Goal: Task Accomplishment & Management: Manage account settings

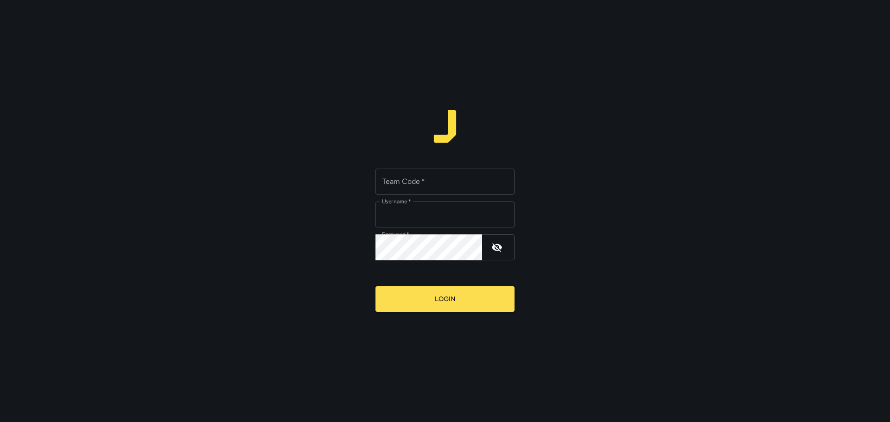
type input "*********"
click at [507, 305] on button "Login" at bounding box center [444, 298] width 139 height 25
drag, startPoint x: 466, startPoint y: 183, endPoint x: 467, endPoint y: 178, distance: 5.2
click at [467, 178] on input "Team Code   *" at bounding box center [444, 182] width 139 height 26
type input "****"
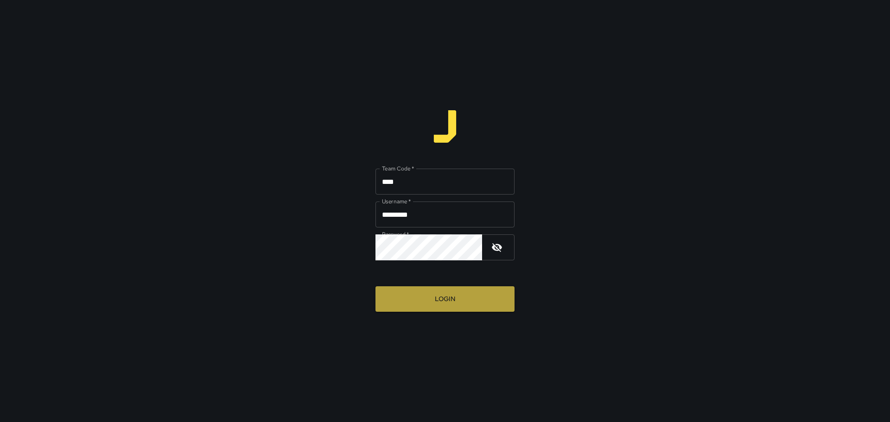
click at [475, 295] on button "Login" at bounding box center [444, 298] width 139 height 25
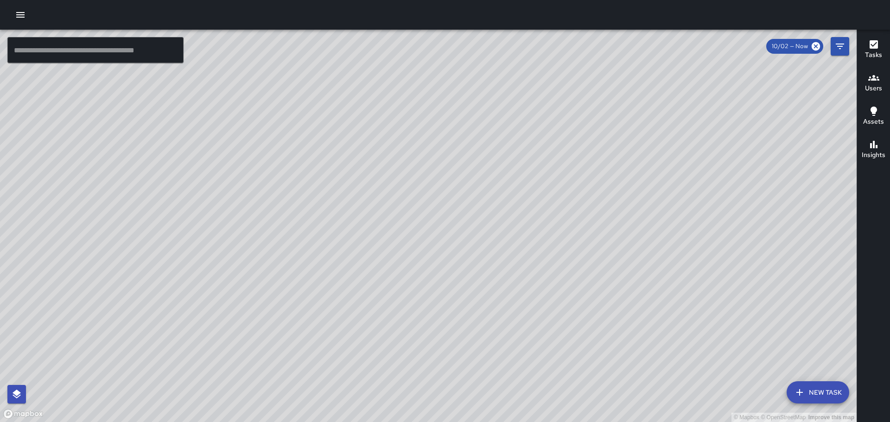
click at [12, 6] on div at bounding box center [445, 15] width 890 height 30
click at [18, 12] on icon "button" at bounding box center [20, 14] width 11 height 11
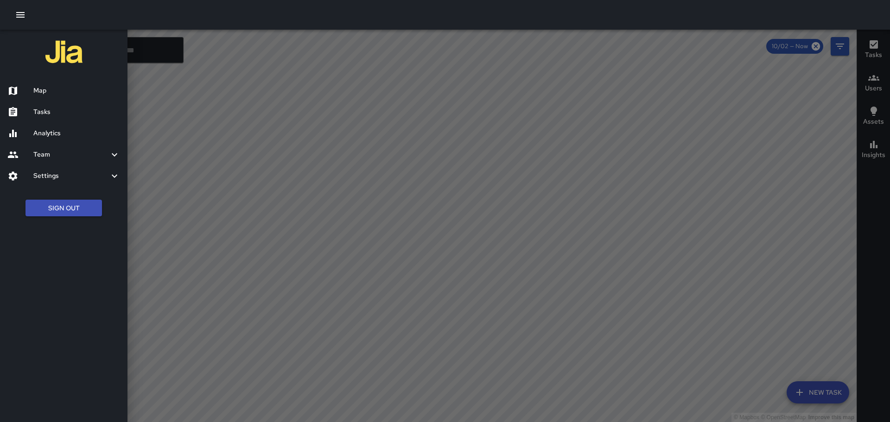
click at [64, 111] on h6 "Tasks" at bounding box center [76, 112] width 87 height 10
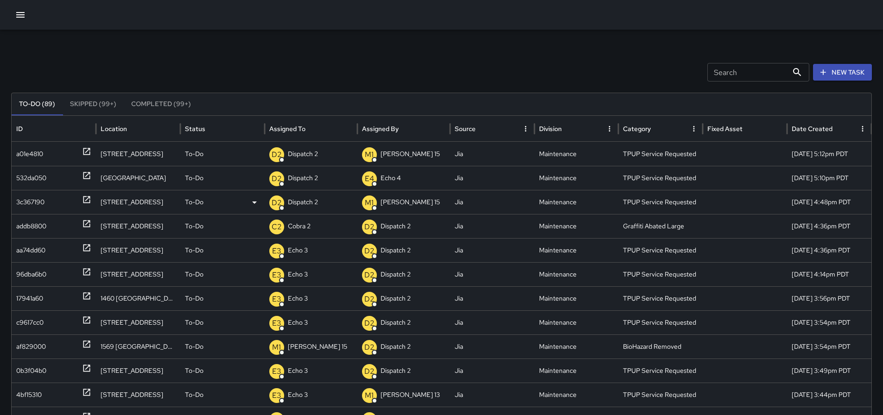
click at [296, 203] on p "Dispatch 2" at bounding box center [303, 203] width 30 height 24
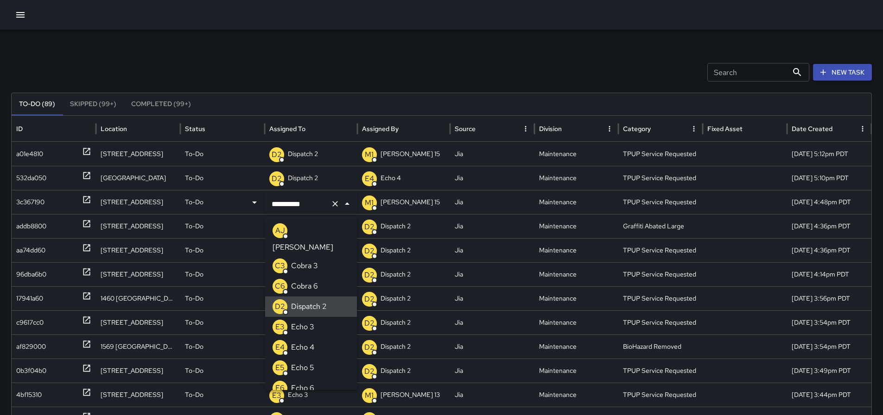
click at [335, 202] on icon "Clear" at bounding box center [334, 203] width 9 height 9
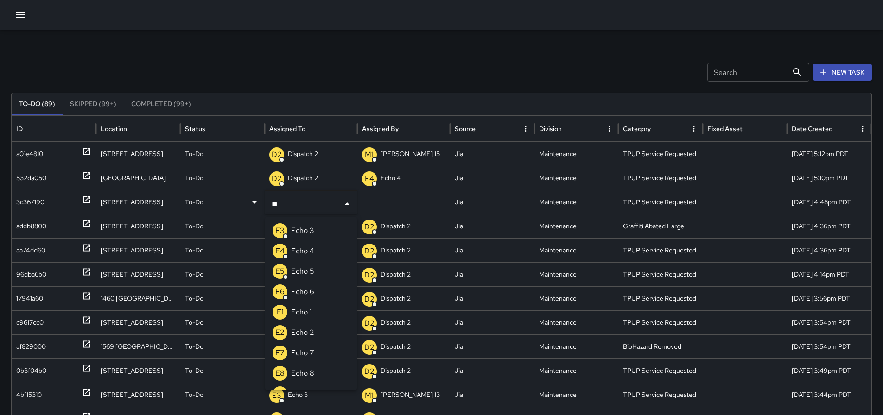
type input "***"
click at [333, 228] on li "E3 Echo 3" at bounding box center [311, 231] width 92 height 20
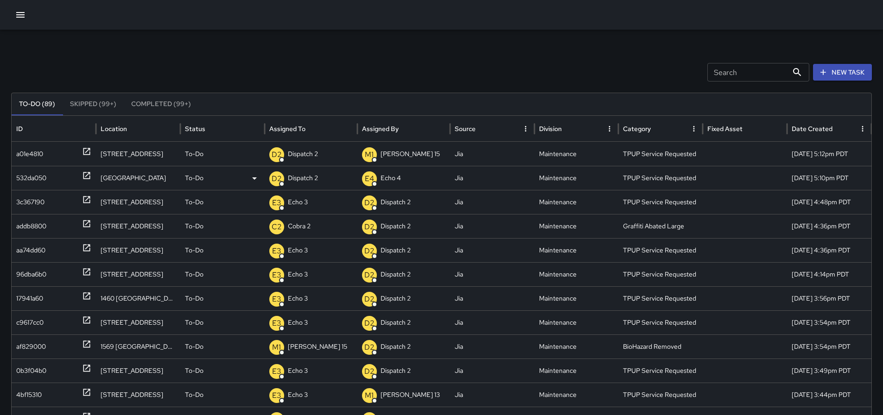
click at [325, 181] on div "D2 Dispatch 2" at bounding box center [310, 178] width 83 height 24
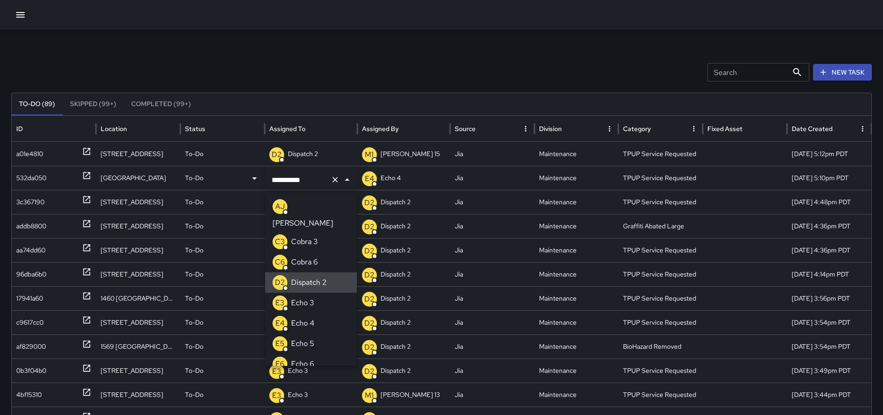
click at [332, 180] on icon "Clear" at bounding box center [334, 179] width 9 height 9
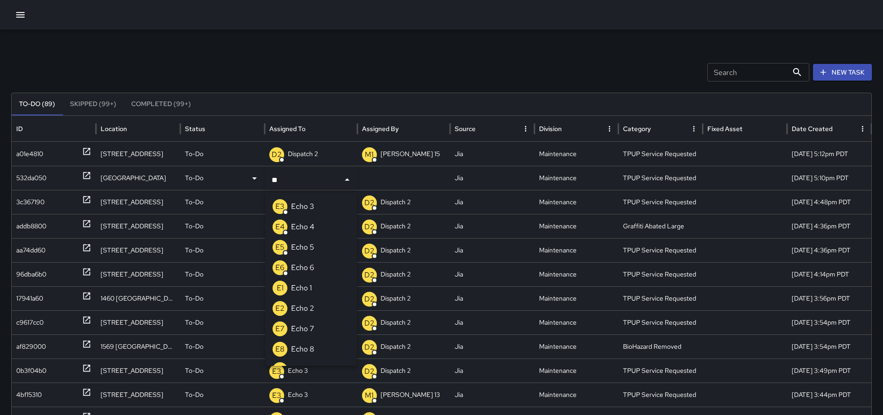
type input "***"
click at [319, 210] on li "E3 Echo 3" at bounding box center [311, 207] width 92 height 20
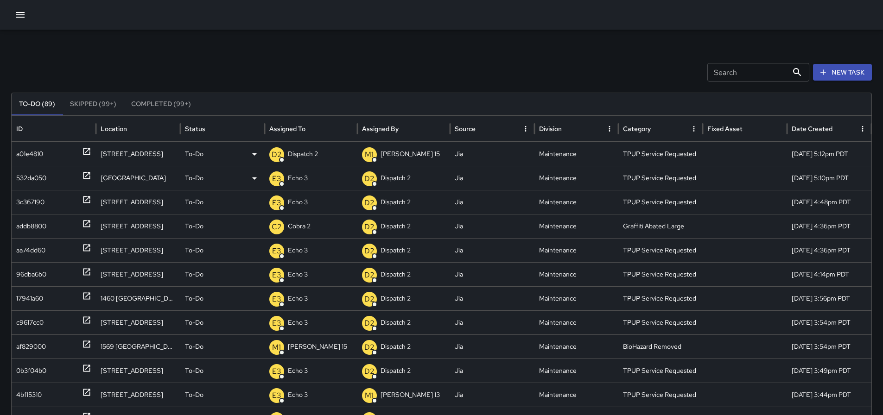
click at [328, 158] on div "D2 Dispatch 2" at bounding box center [310, 154] width 83 height 24
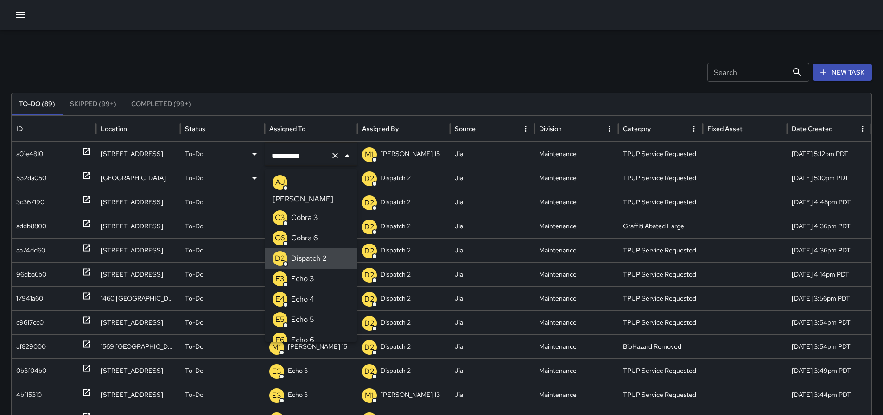
click at [337, 157] on icon "Clear" at bounding box center [334, 155] width 9 height 9
type input "**"
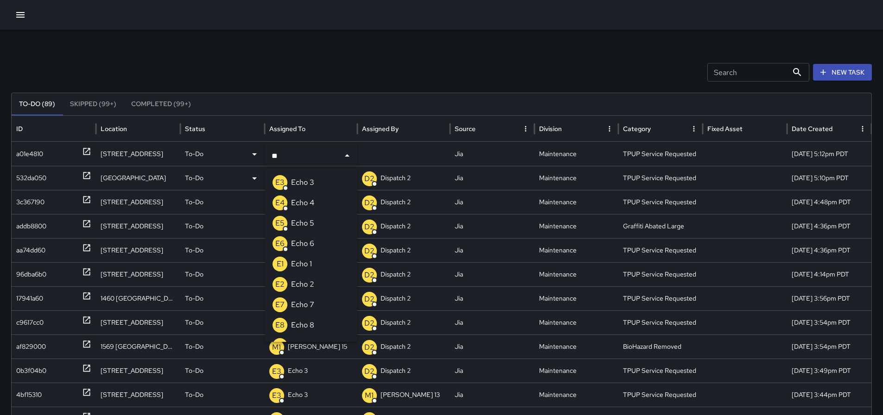
click at [295, 180] on p "Echo 3" at bounding box center [302, 182] width 23 height 11
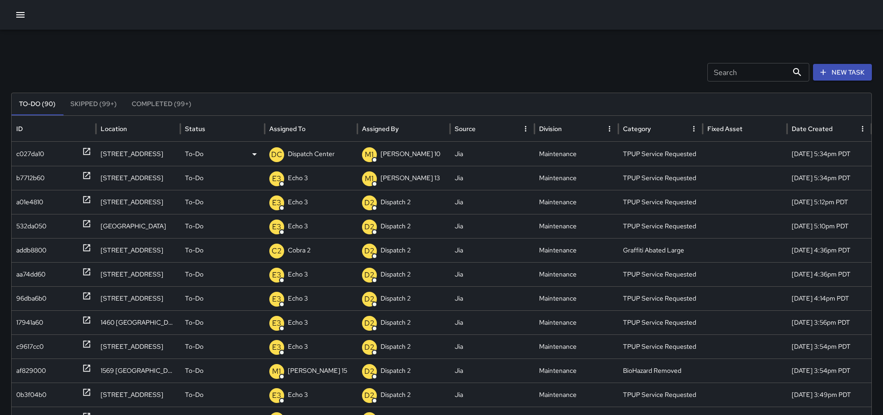
click at [291, 148] on p "Dispatch Center" at bounding box center [311, 154] width 47 height 24
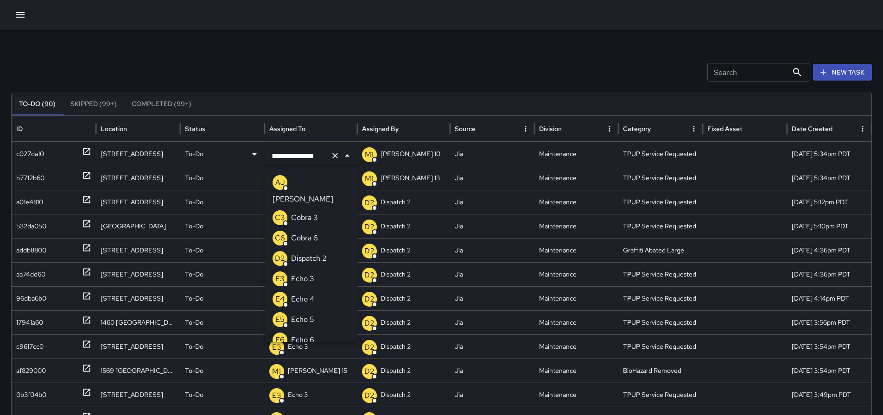
scroll to position [755, 0]
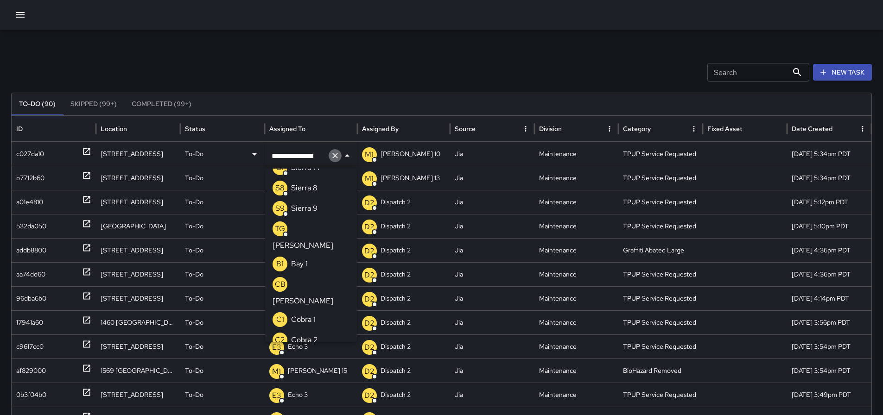
click at [332, 159] on icon "Clear" at bounding box center [334, 155] width 9 height 9
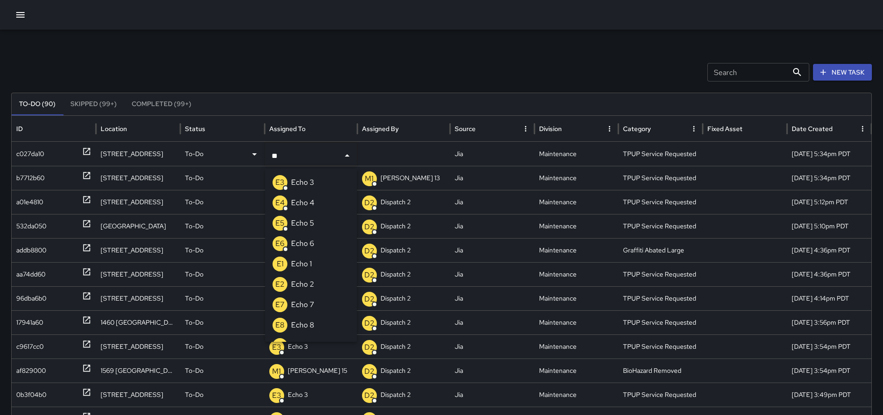
type input "***"
click at [327, 184] on li "E3 Echo 3" at bounding box center [311, 182] width 92 height 20
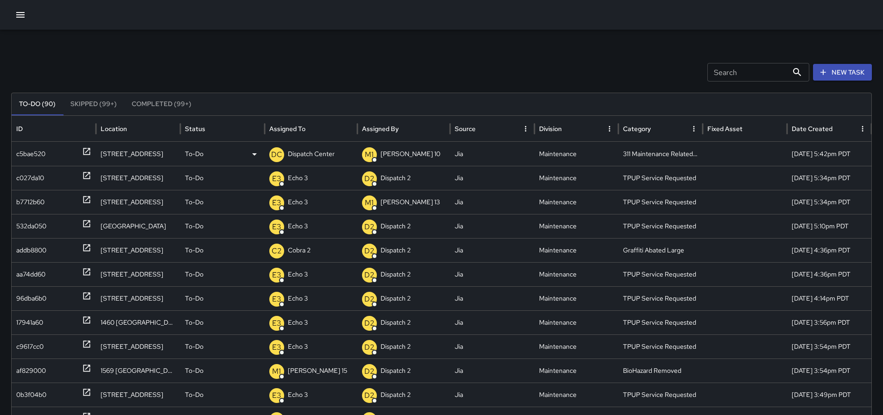
click at [89, 150] on icon at bounding box center [86, 151] width 9 height 9
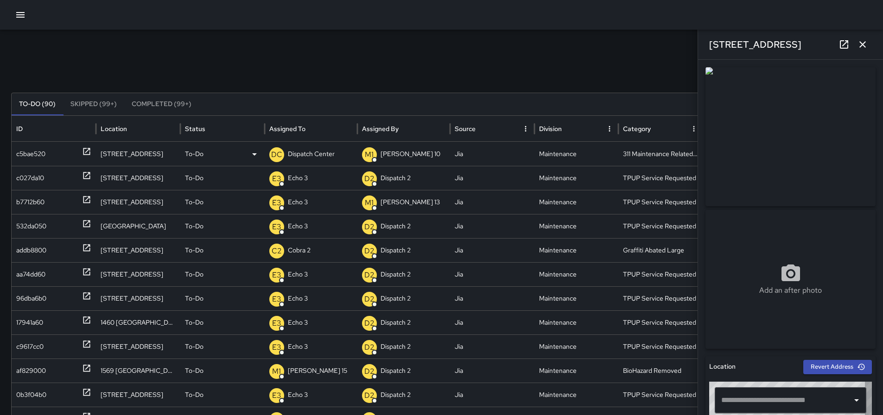
type input "**********"
drag, startPoint x: 787, startPoint y: 46, endPoint x: 707, endPoint y: 44, distance: 79.7
click at [707, 44] on div "180 Grand Avenue" at bounding box center [790, 45] width 185 height 30
copy h6 "180 Grand Avenue"
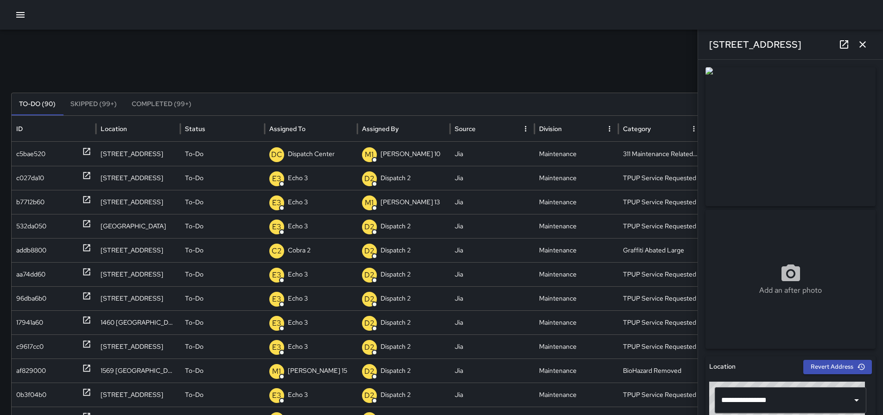
click at [665, 56] on div "Search Search New Task To-Do (90) Skipped (99+) Completed (99+) ID Location Sta…" at bounding box center [441, 293] width 883 height 526
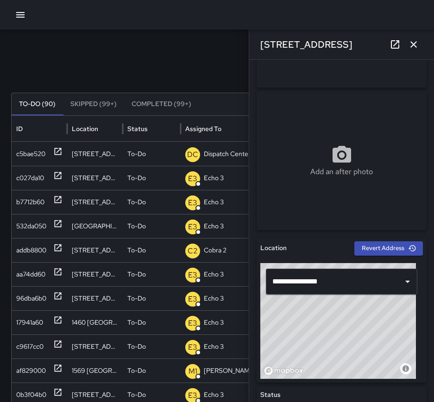
scroll to position [62, 0]
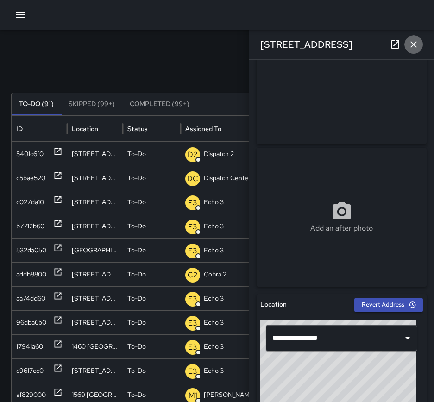
click at [417, 46] on icon "button" at bounding box center [413, 44] width 11 height 11
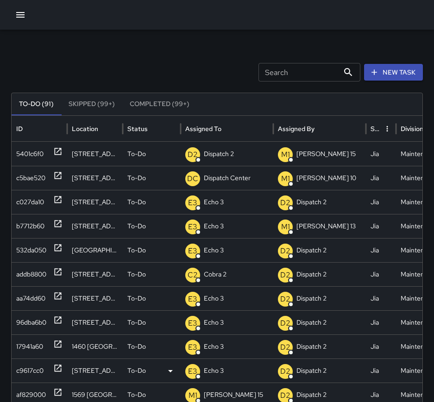
click at [55, 382] on div at bounding box center [57, 371] width 9 height 24
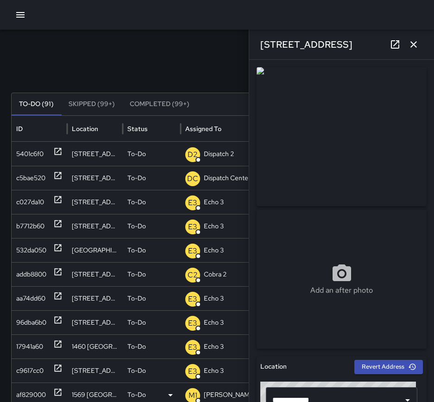
click at [104, 384] on div "1569 [GEOGRAPHIC_DATA]" at bounding box center [95, 395] width 56 height 24
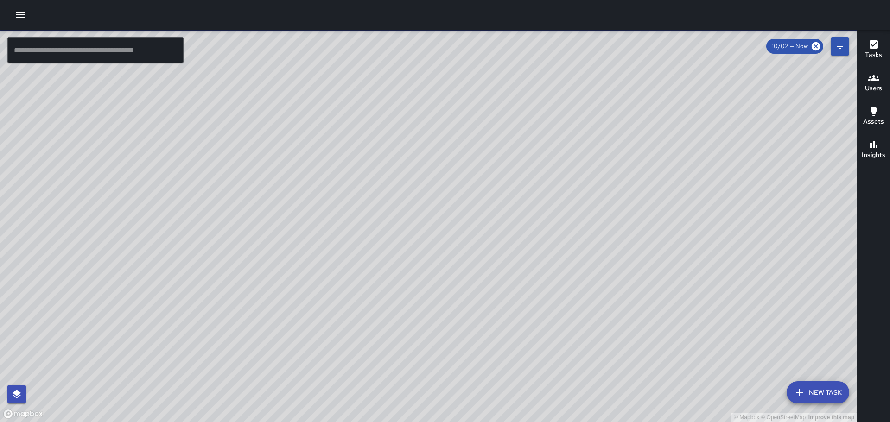
click at [25, 14] on icon "button" at bounding box center [20, 14] width 11 height 11
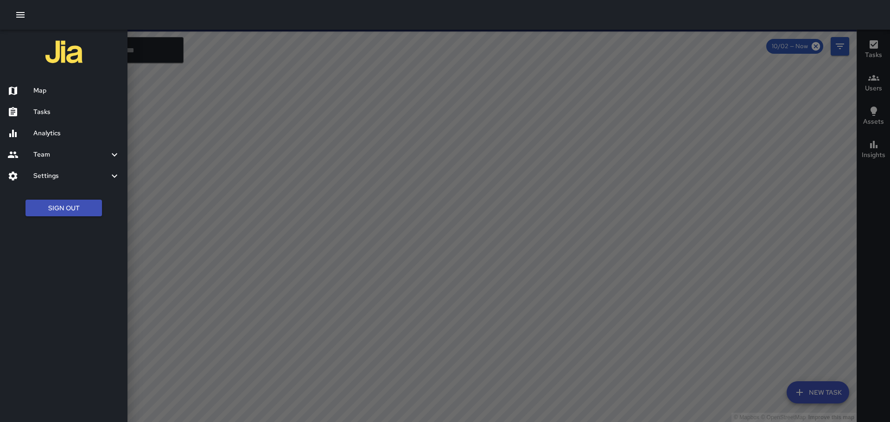
click at [41, 108] on h6 "Tasks" at bounding box center [76, 112] width 87 height 10
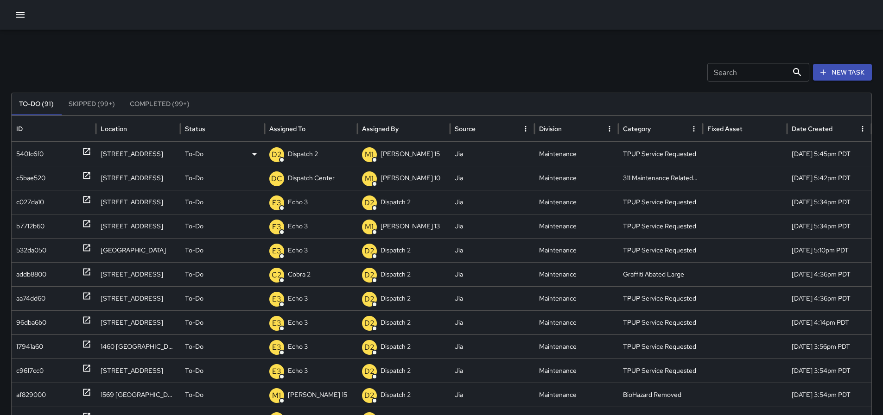
click at [315, 150] on p "Dispatch 2" at bounding box center [303, 154] width 30 height 24
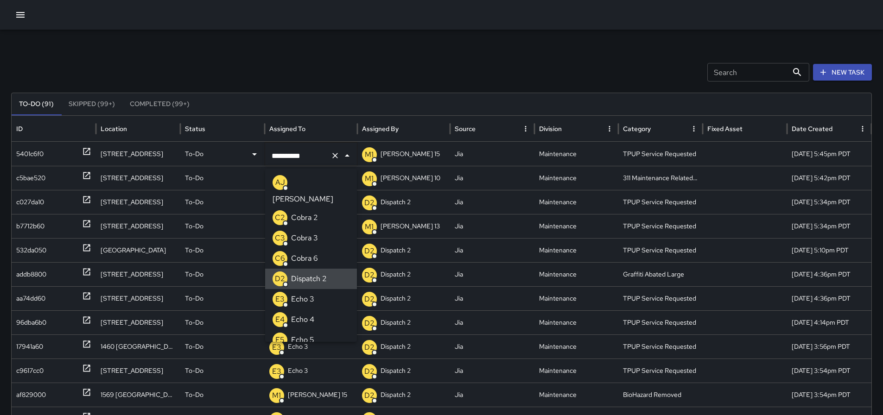
click at [332, 157] on icon "Clear" at bounding box center [334, 155] width 9 height 9
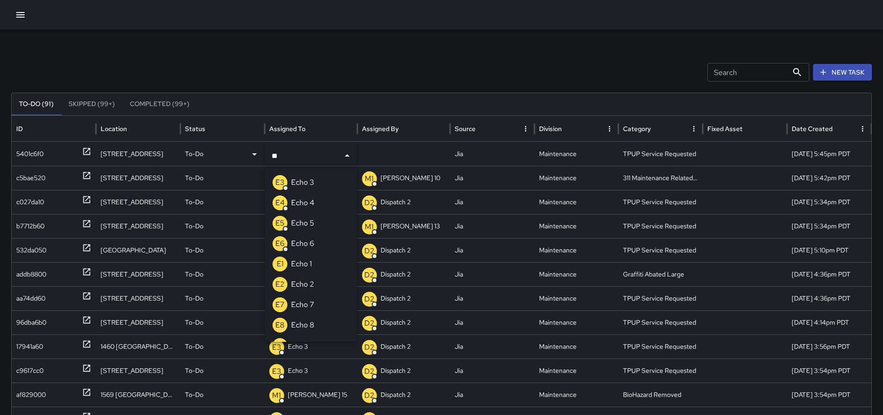
type input "***"
click at [320, 184] on li "E3 Echo 3" at bounding box center [311, 182] width 92 height 20
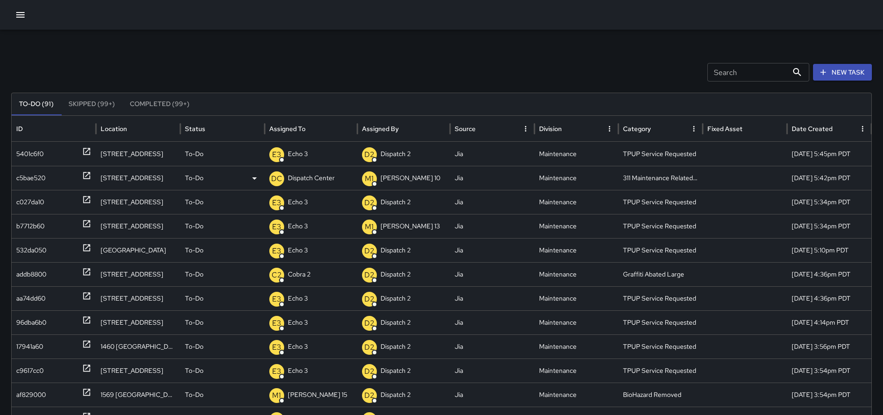
click at [193, 179] on p "To-Do" at bounding box center [194, 178] width 19 height 24
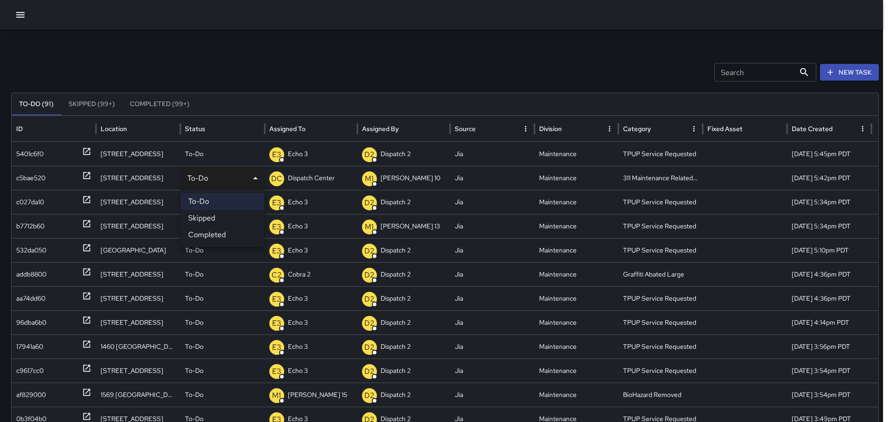
click at [197, 235] on li "Completed" at bounding box center [222, 235] width 83 height 17
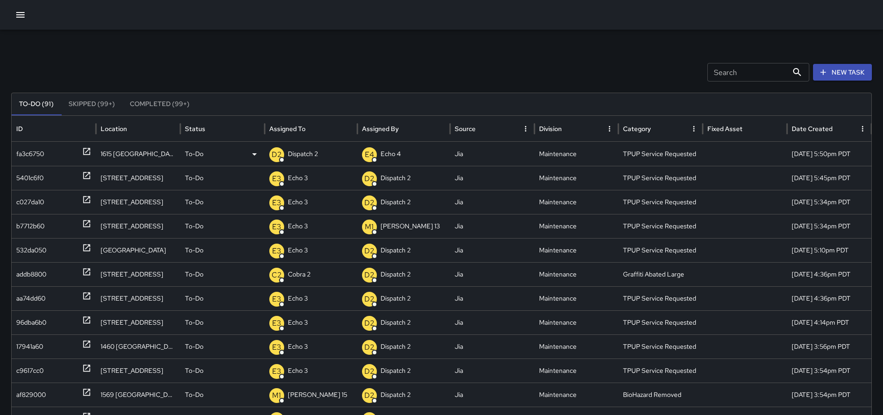
click at [321, 158] on div "D2 Dispatch 2" at bounding box center [310, 154] width 83 height 24
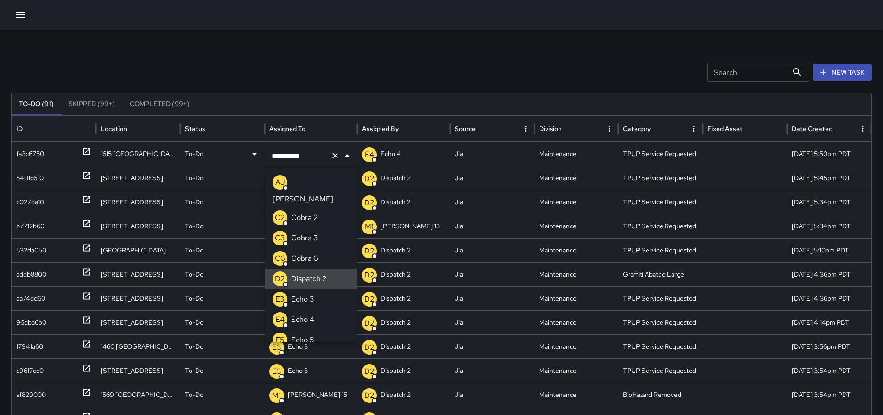
click at [332, 159] on icon "Clear" at bounding box center [334, 155] width 9 height 9
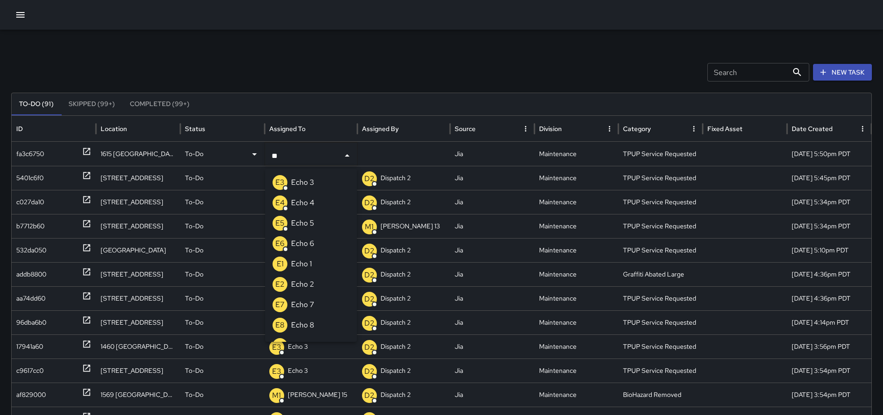
type input "***"
click at [322, 180] on li "E3 Echo 3" at bounding box center [311, 182] width 92 height 20
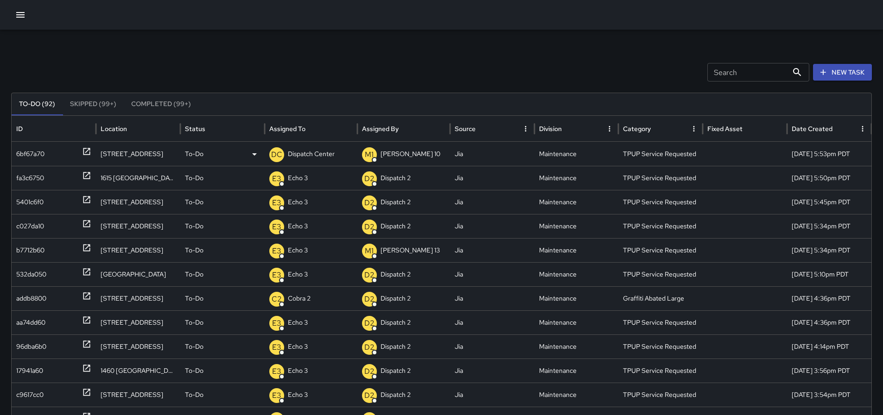
click at [330, 160] on p "Dispatch Center" at bounding box center [311, 154] width 47 height 24
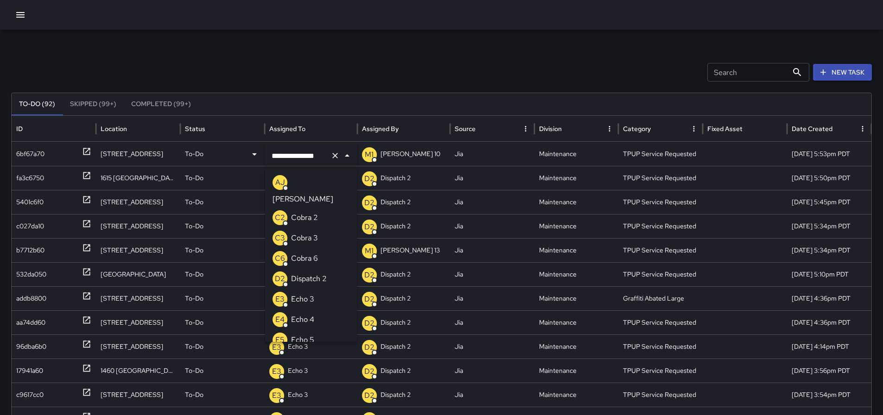
scroll to position [755, 0]
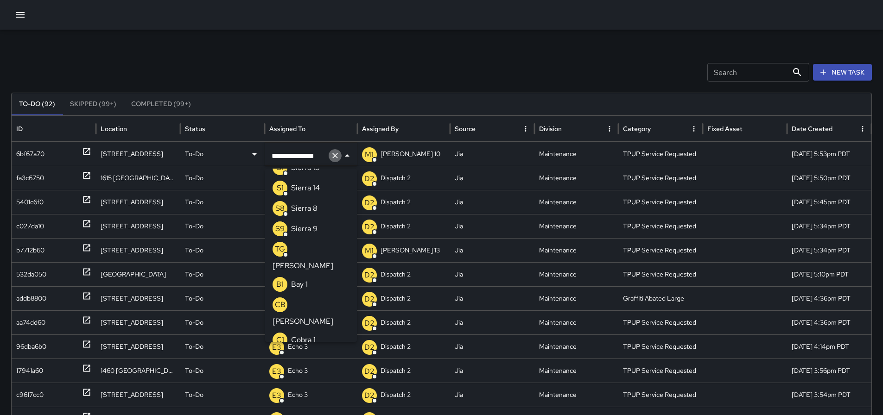
click at [333, 158] on icon "Clear" at bounding box center [335, 156] width 6 height 6
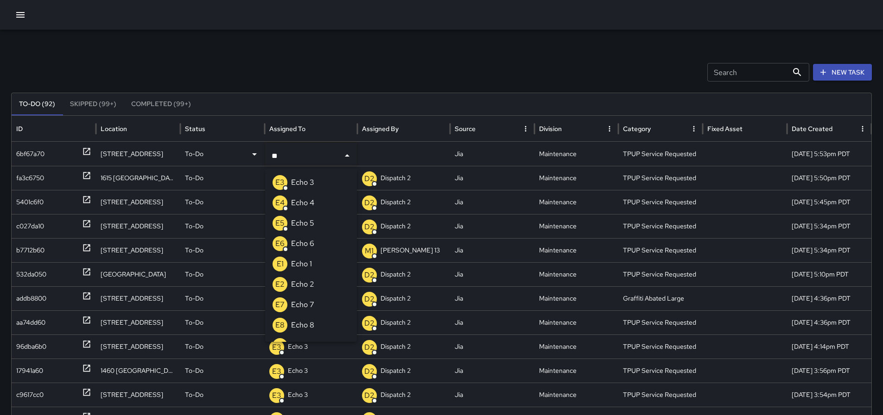
type input "***"
click at [315, 178] on li "E3 Echo 3" at bounding box center [311, 182] width 92 height 20
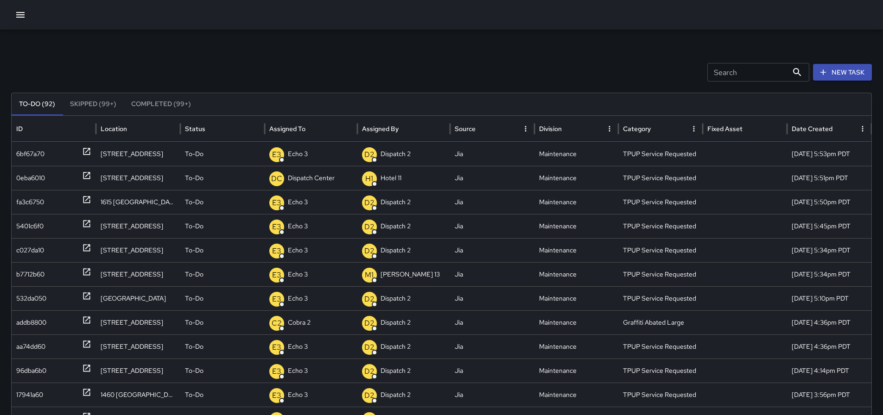
click at [315, 178] on p "Dispatch Center" at bounding box center [311, 178] width 47 height 24
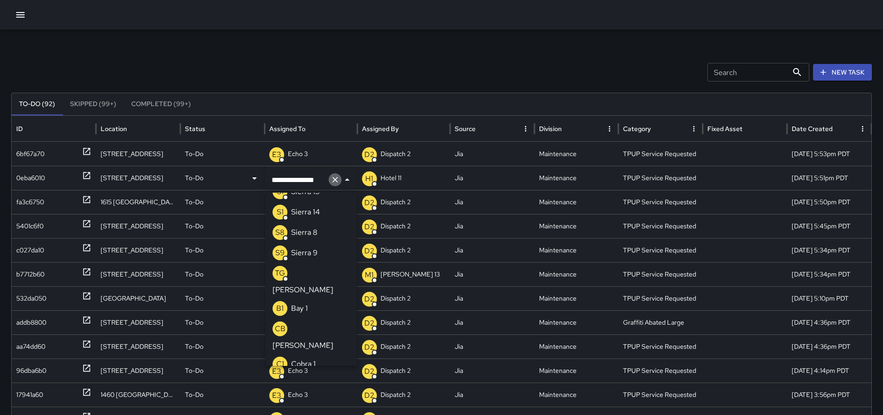
click at [335, 182] on icon "Clear" at bounding box center [334, 179] width 9 height 9
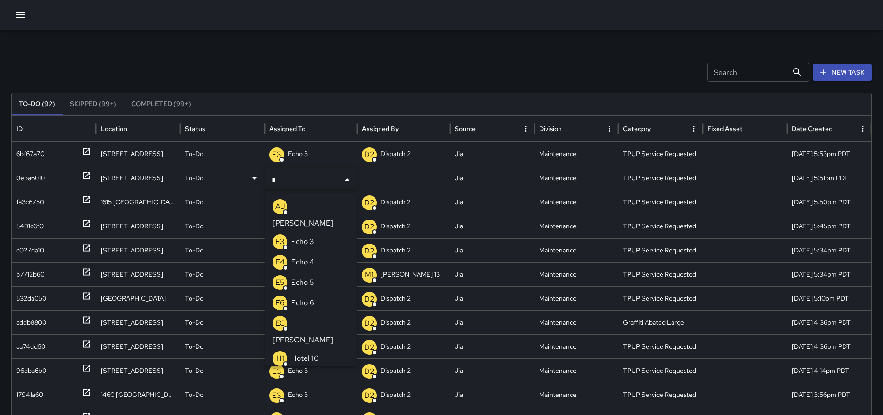
click at [313, 236] on p "Echo 3" at bounding box center [302, 241] width 23 height 11
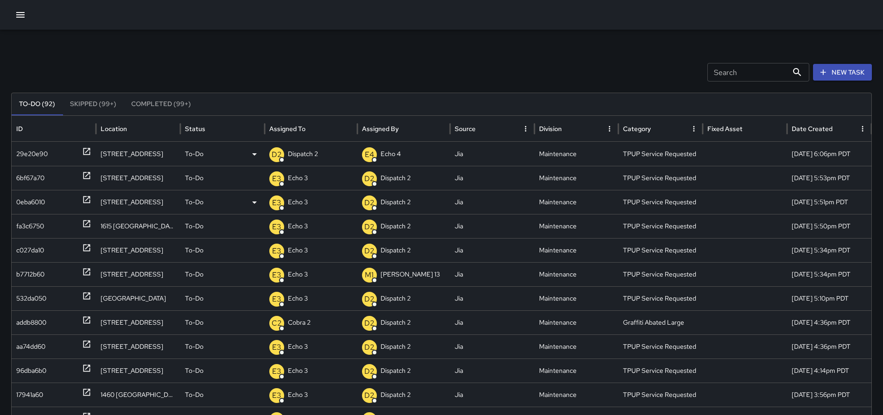
click at [311, 154] on p "Dispatch 2" at bounding box center [303, 154] width 30 height 24
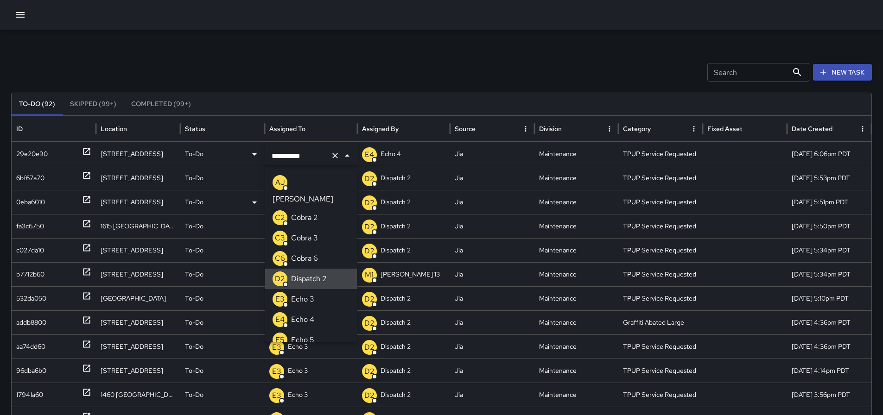
click at [333, 156] on icon "Clear" at bounding box center [334, 155] width 9 height 9
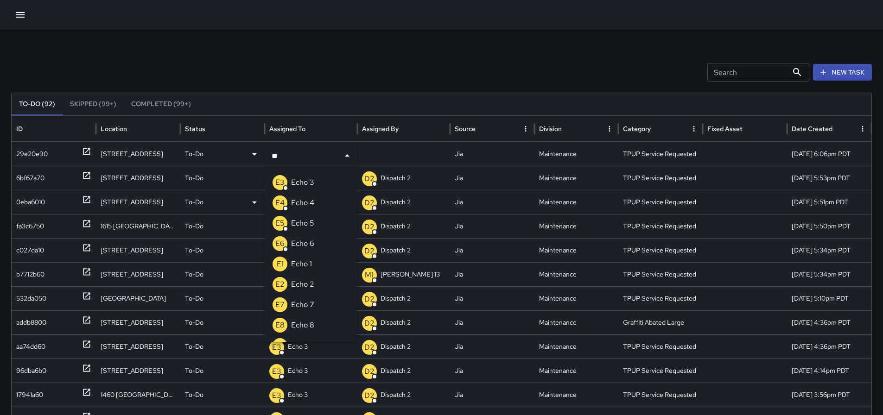
type input "***"
click at [310, 181] on p "Echo 3" at bounding box center [302, 182] width 23 height 11
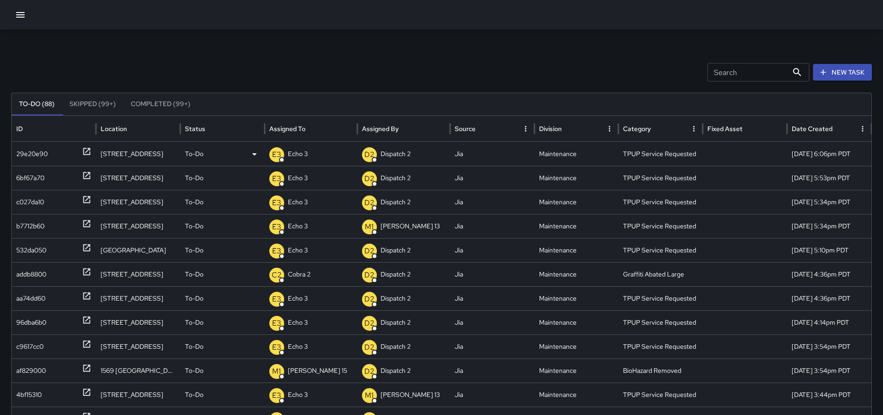
click at [22, 15] on icon "button" at bounding box center [20, 15] width 8 height 6
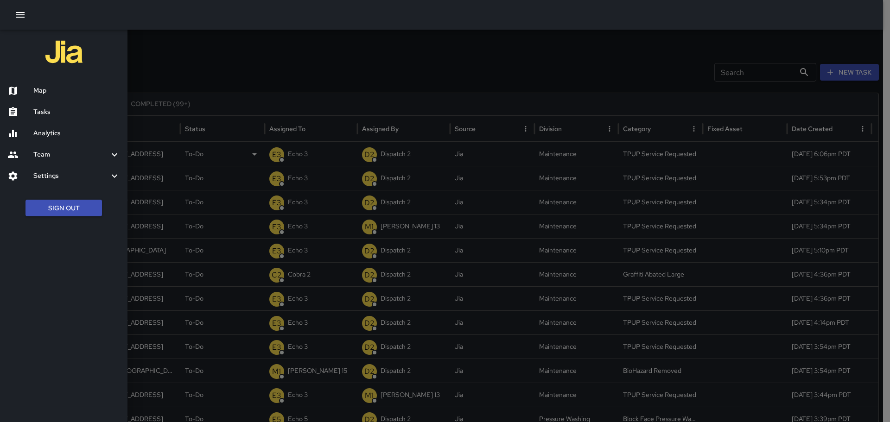
click at [37, 92] on h6 "Map" at bounding box center [76, 91] width 87 height 10
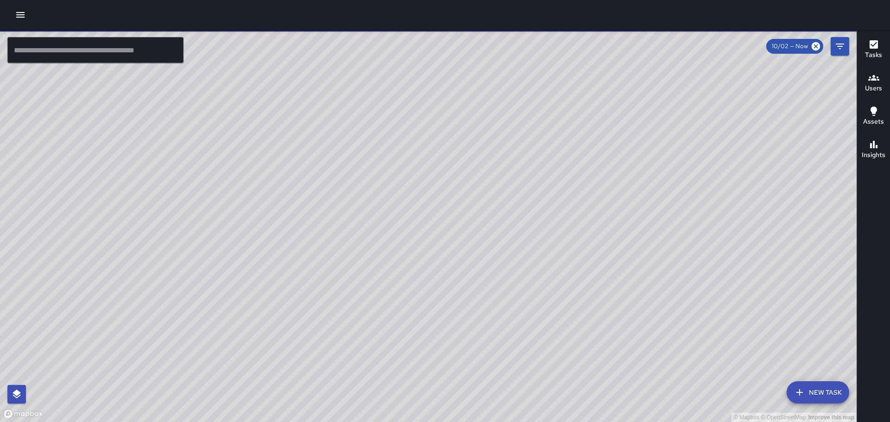
drag, startPoint x: 531, startPoint y: 166, endPoint x: 408, endPoint y: 107, distance: 136.4
click at [401, 108] on div "© Mapbox © OpenStreetMap Improve this map" at bounding box center [428, 226] width 857 height 393
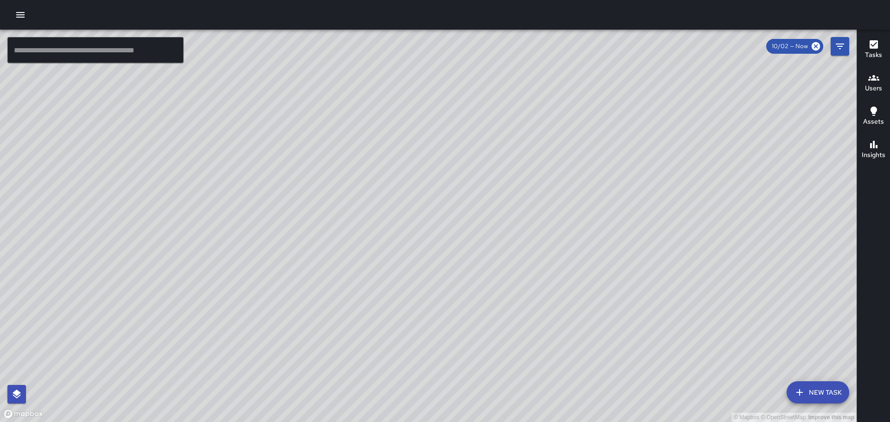
drag, startPoint x: 493, startPoint y: 292, endPoint x: 522, endPoint y: 178, distance: 118.6
click at [522, 178] on div "© Mapbox © OpenStreetMap Improve this map" at bounding box center [428, 226] width 857 height 393
drag, startPoint x: 499, startPoint y: 268, endPoint x: 583, endPoint y: 149, distance: 145.4
click at [583, 149] on div "© Mapbox © OpenStreetMap Improve this map" at bounding box center [428, 226] width 857 height 393
click at [25, 10] on icon "button" at bounding box center [20, 14] width 11 height 11
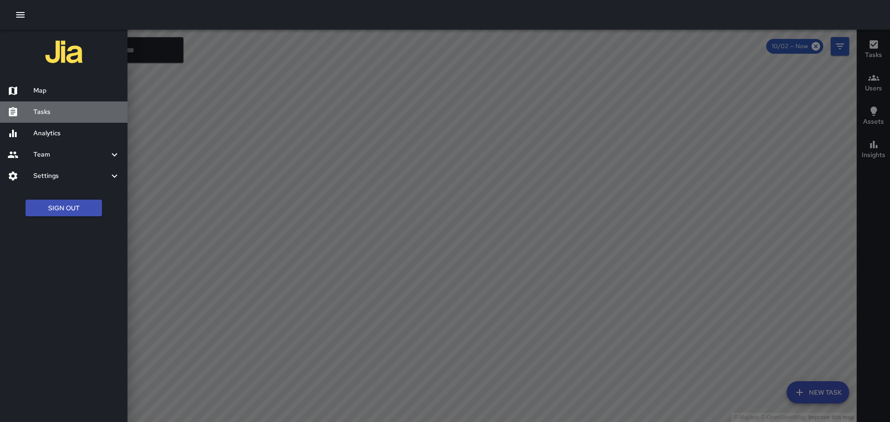
click at [60, 110] on h6 "Tasks" at bounding box center [76, 112] width 87 height 10
